Goal: Task Accomplishment & Management: Manage account settings

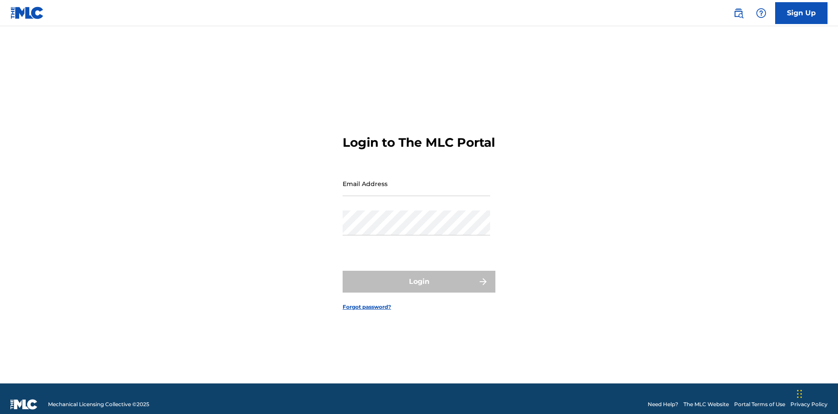
scroll to position [11, 0]
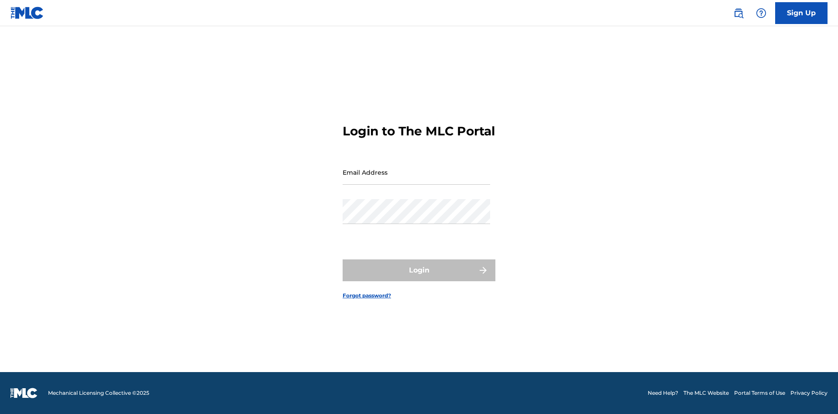
click at [416, 179] on input "Email Address" at bounding box center [415, 172] width 147 height 25
type input "Krystal.Ribble@themlc.com"
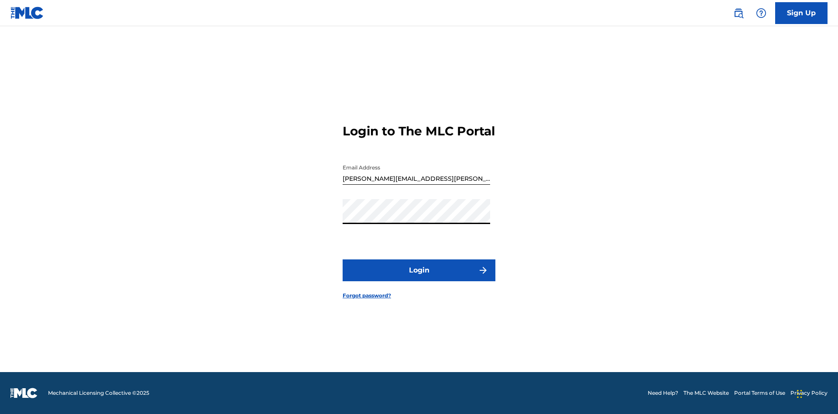
click at [419, 277] on button "Login" at bounding box center [418, 270] width 153 height 22
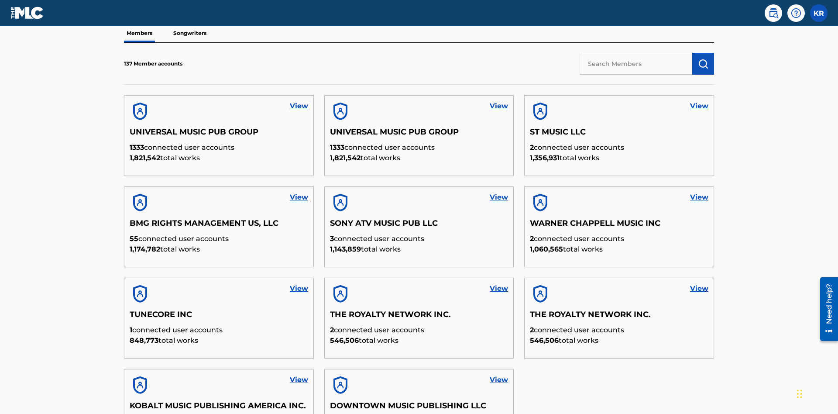
click at [636, 63] on input "text" at bounding box center [635, 64] width 113 height 22
type input "King McTesterson"
click at [703, 58] on img "submit" at bounding box center [703, 63] width 10 height 10
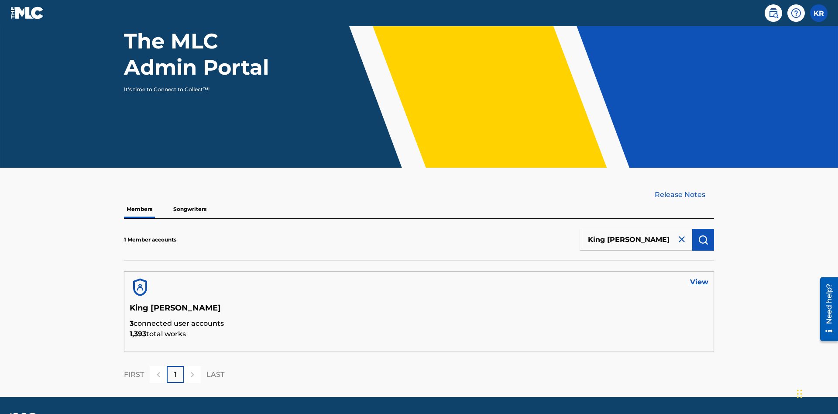
click at [699, 277] on link "View" at bounding box center [699, 282] width 18 height 10
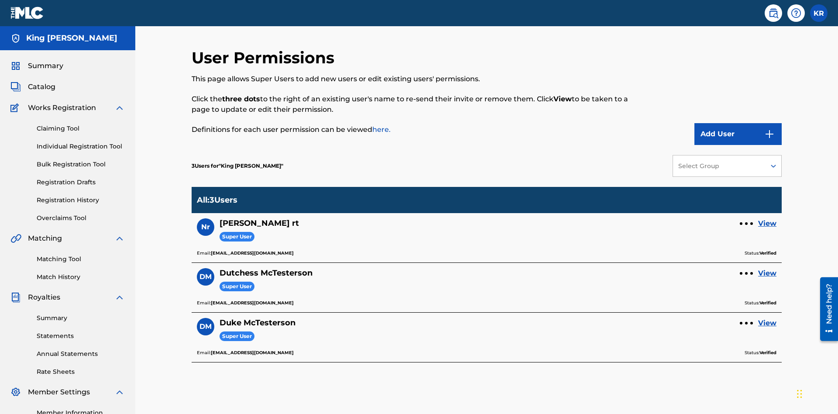
click at [746, 222] on div at bounding box center [746, 223] width 3 height 3
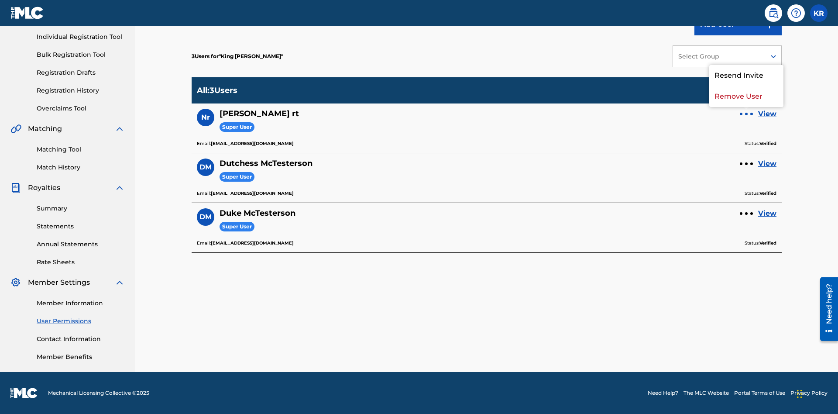
click at [746, 96] on p "Remove User" at bounding box center [746, 96] width 74 height 21
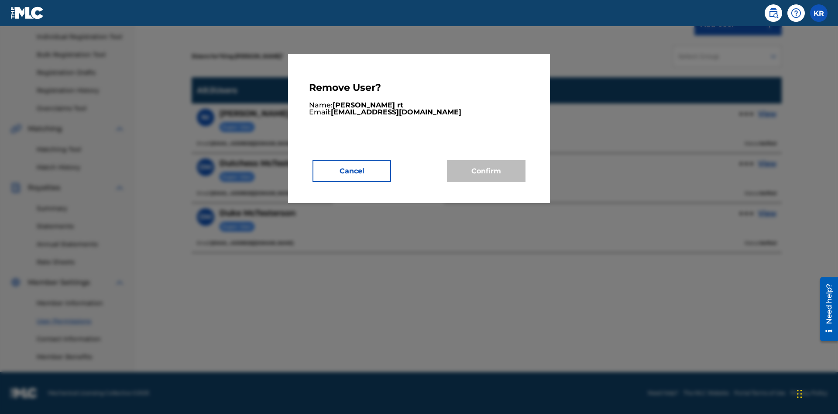
click at [352, 171] on button "Cancel" at bounding box center [351, 171] width 79 height 22
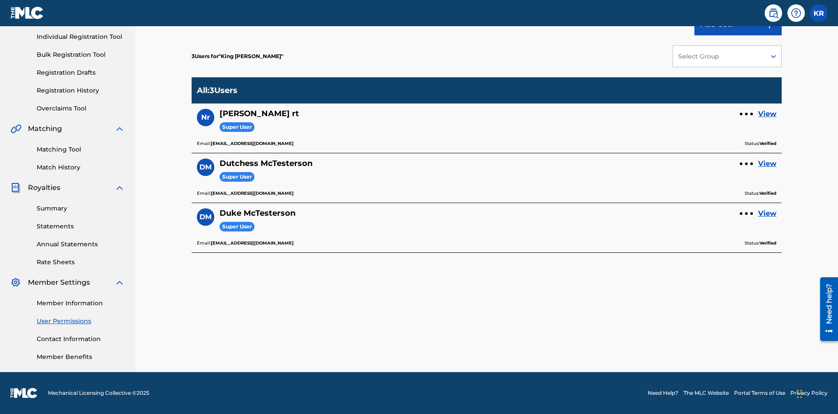
click at [767, 114] on link "View" at bounding box center [767, 114] width 18 height 10
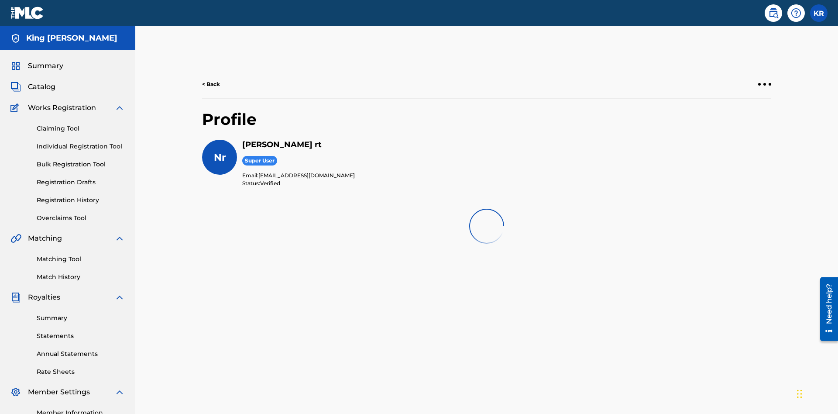
click at [764, 83] on div at bounding box center [764, 84] width 3 height 3
